Goal: Transaction & Acquisition: Download file/media

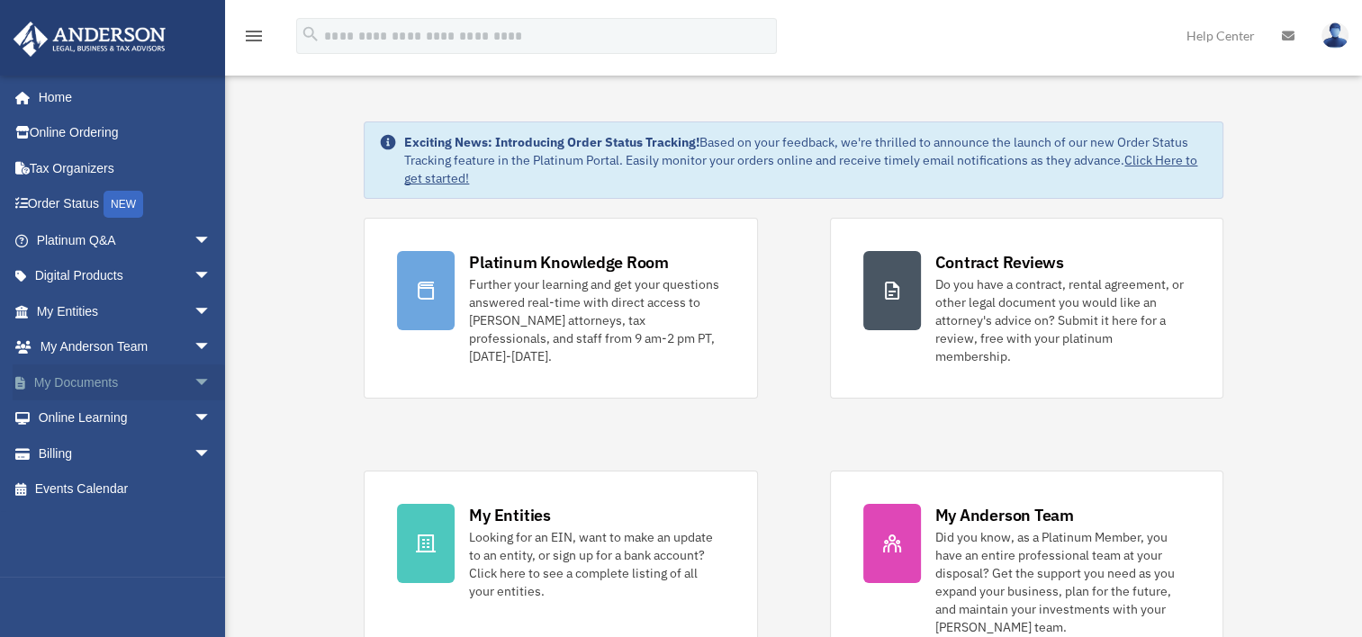
click at [135, 375] on link "My Documents arrow_drop_down" at bounding box center [126, 382] width 226 height 36
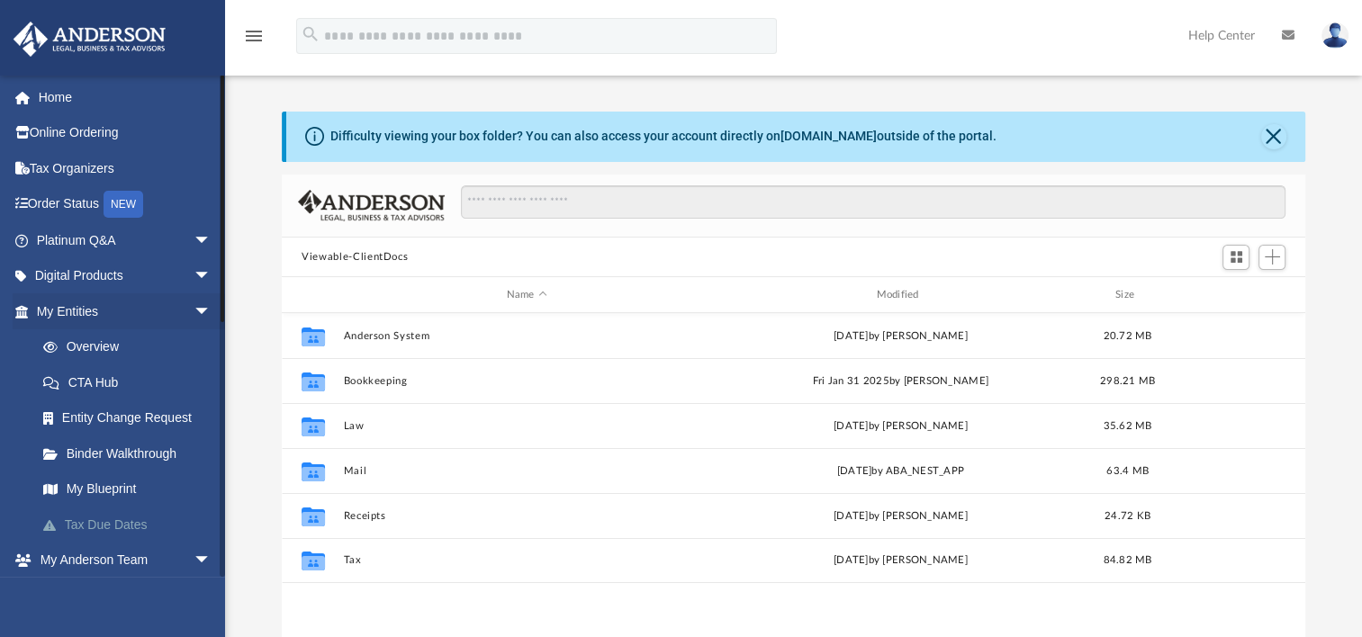
scroll to position [395, 1008]
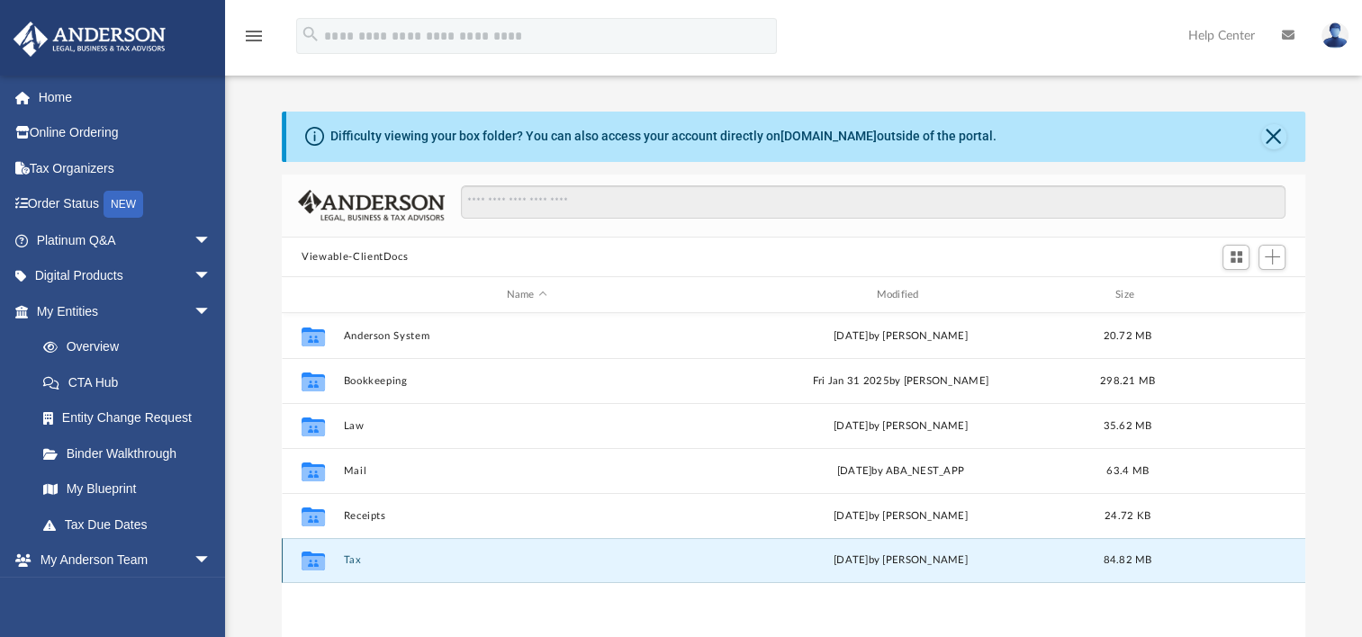
click at [352, 557] on button "Tax" at bounding box center [527, 560] width 366 height 12
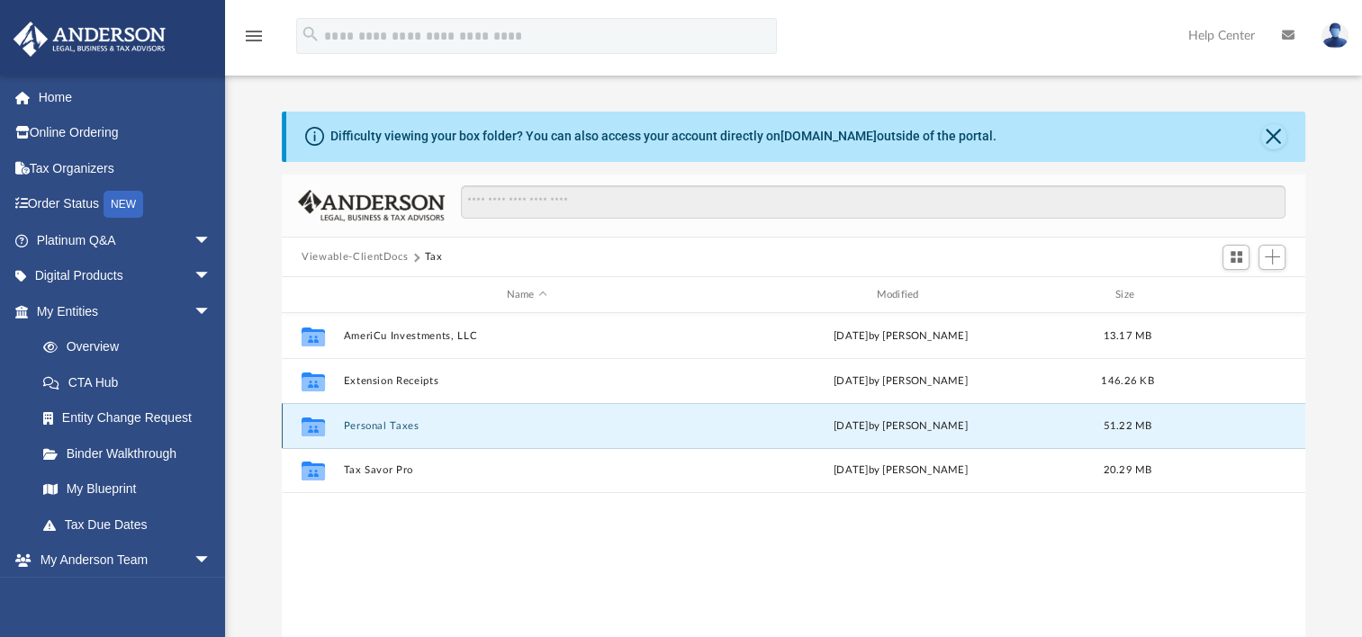
click at [370, 427] on button "Personal Taxes" at bounding box center [527, 426] width 366 height 12
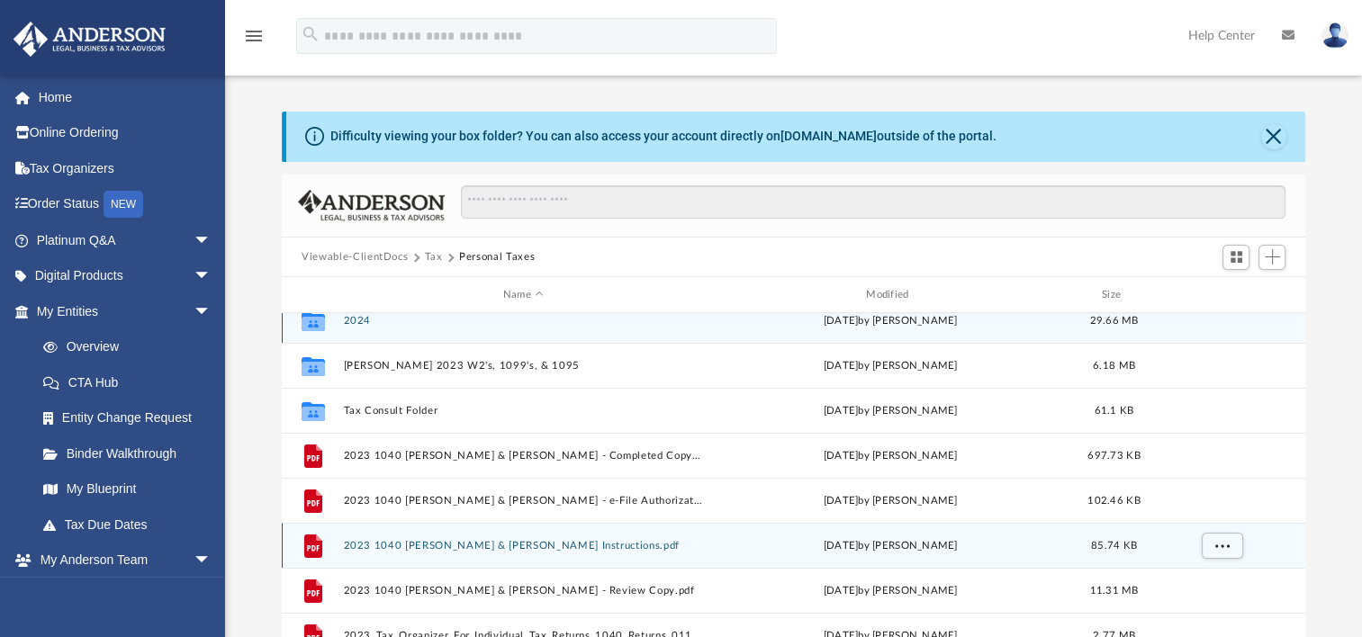
scroll to position [0, 0]
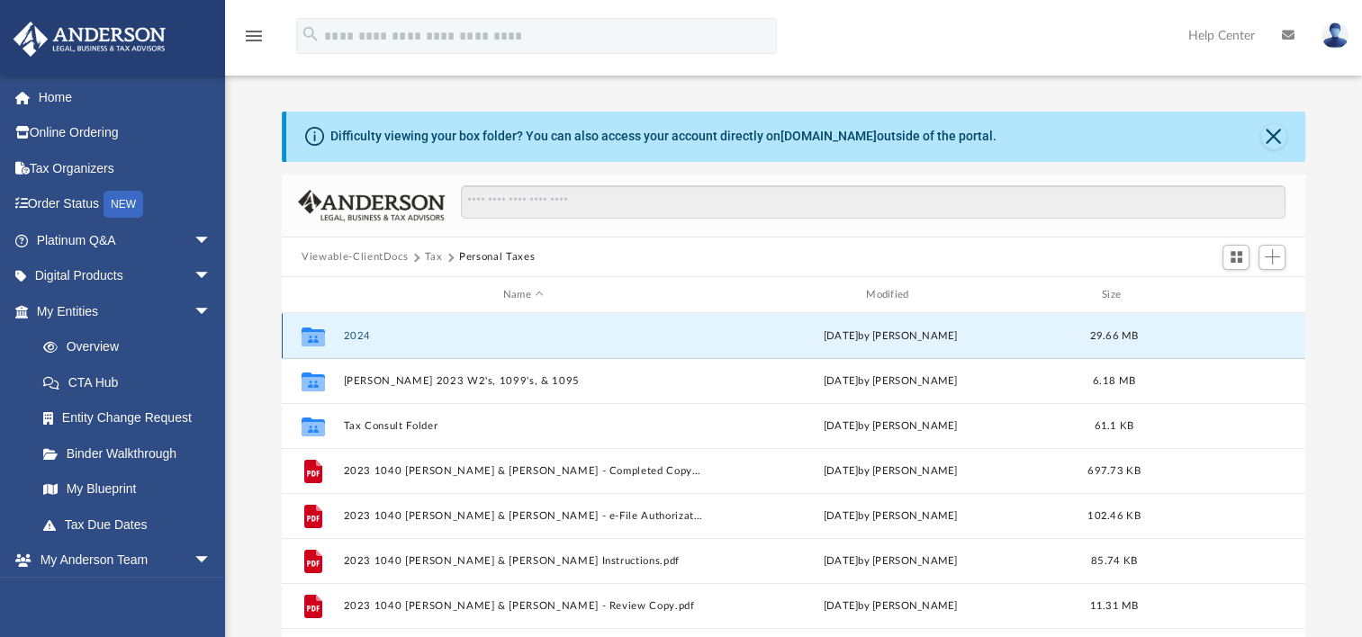
click at [358, 338] on button "2024" at bounding box center [523, 336] width 359 height 12
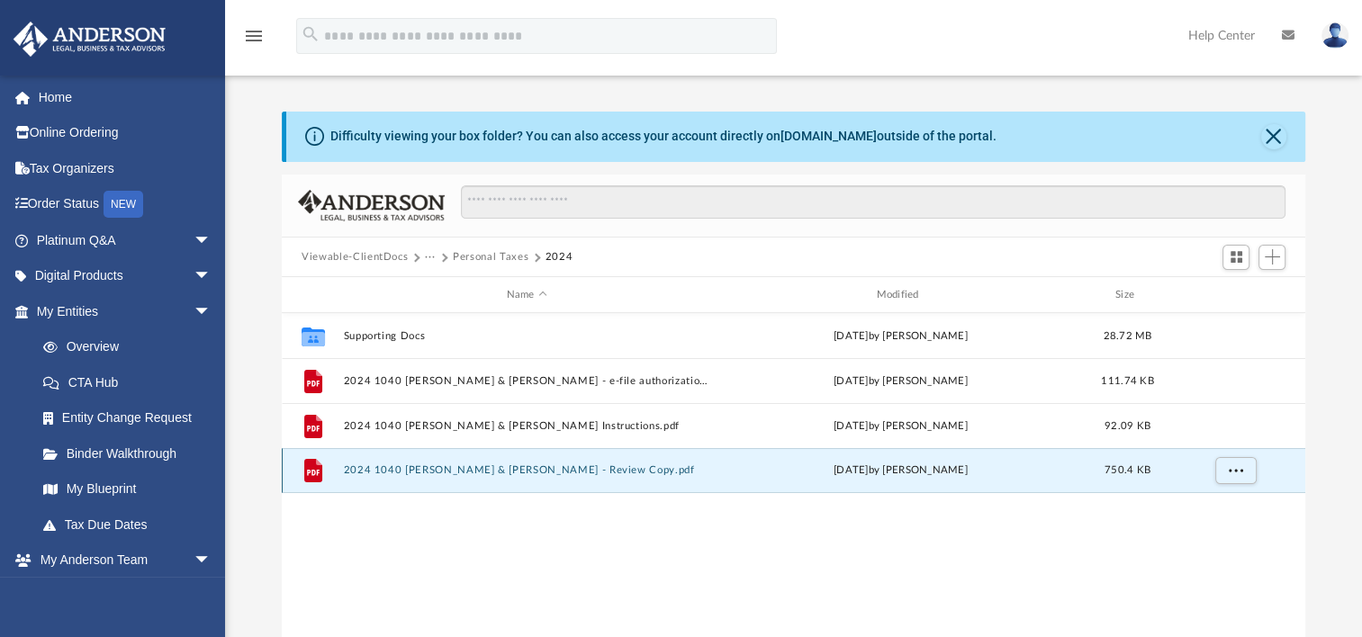
click at [429, 467] on button "2024 1040 [PERSON_NAME] & [PERSON_NAME] - Review Copy.pdf" at bounding box center [527, 470] width 366 height 12
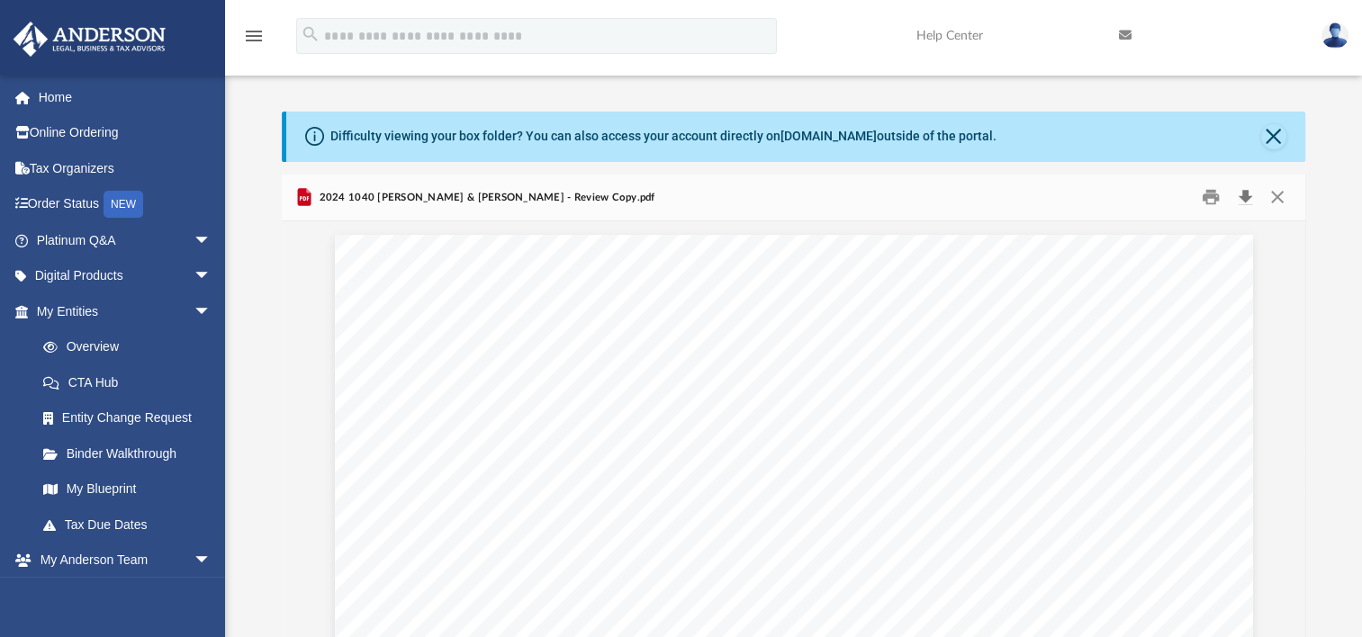
click at [1242, 198] on button "Download" at bounding box center [1244, 198] width 32 height 28
